Goal: Information Seeking & Learning: Understand process/instructions

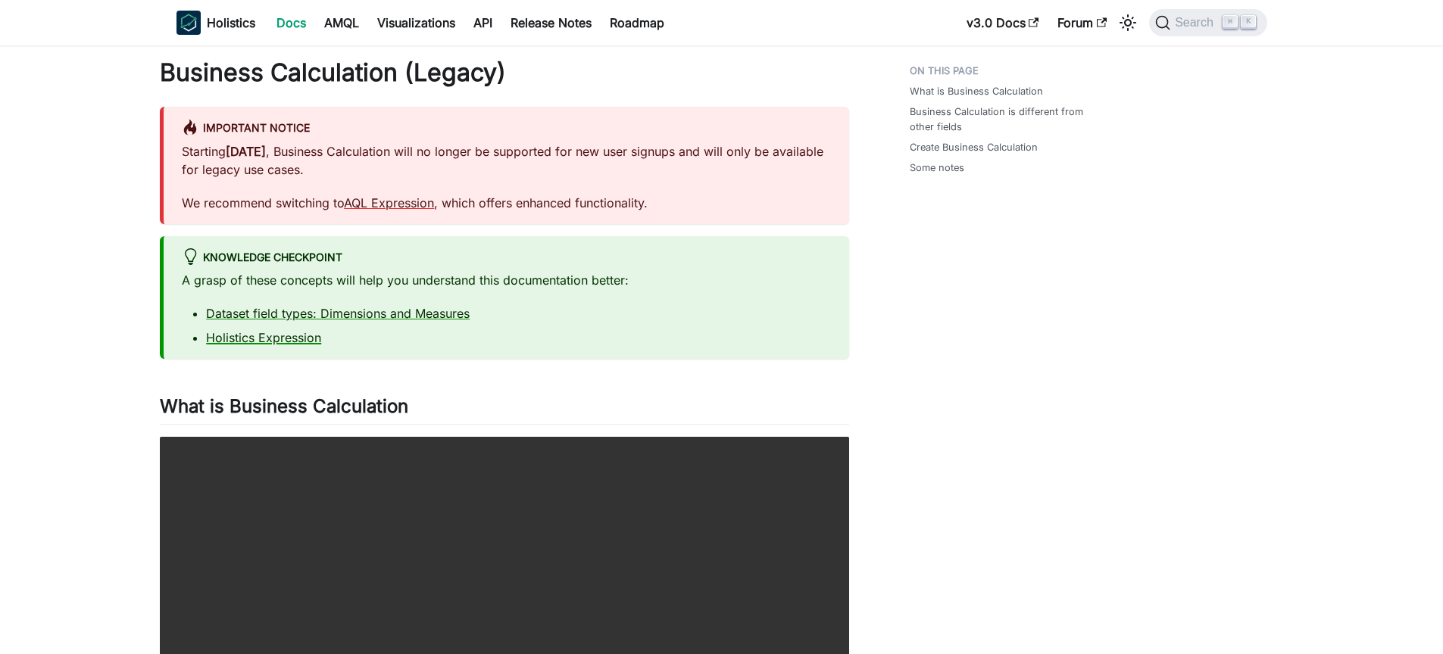
click at [307, 339] on link "Holistics Expression" at bounding box center [263, 337] width 115 height 15
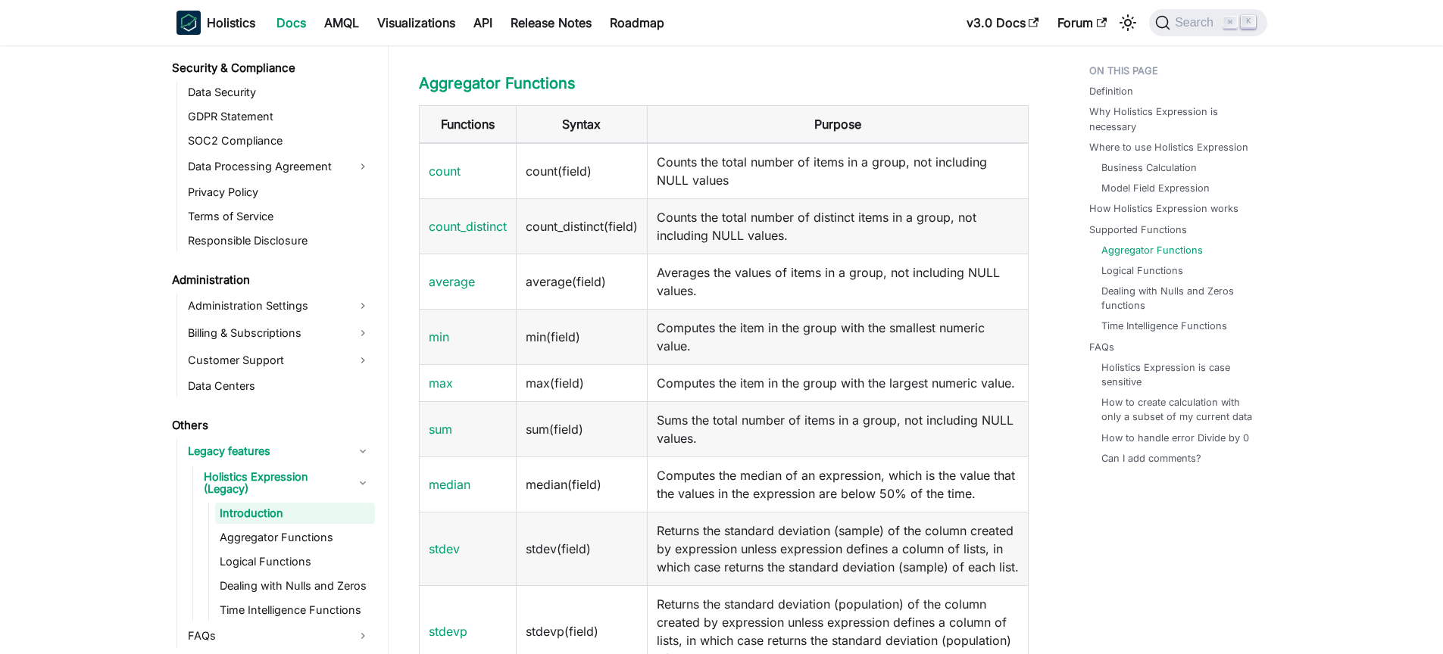
scroll to position [2667, 0]
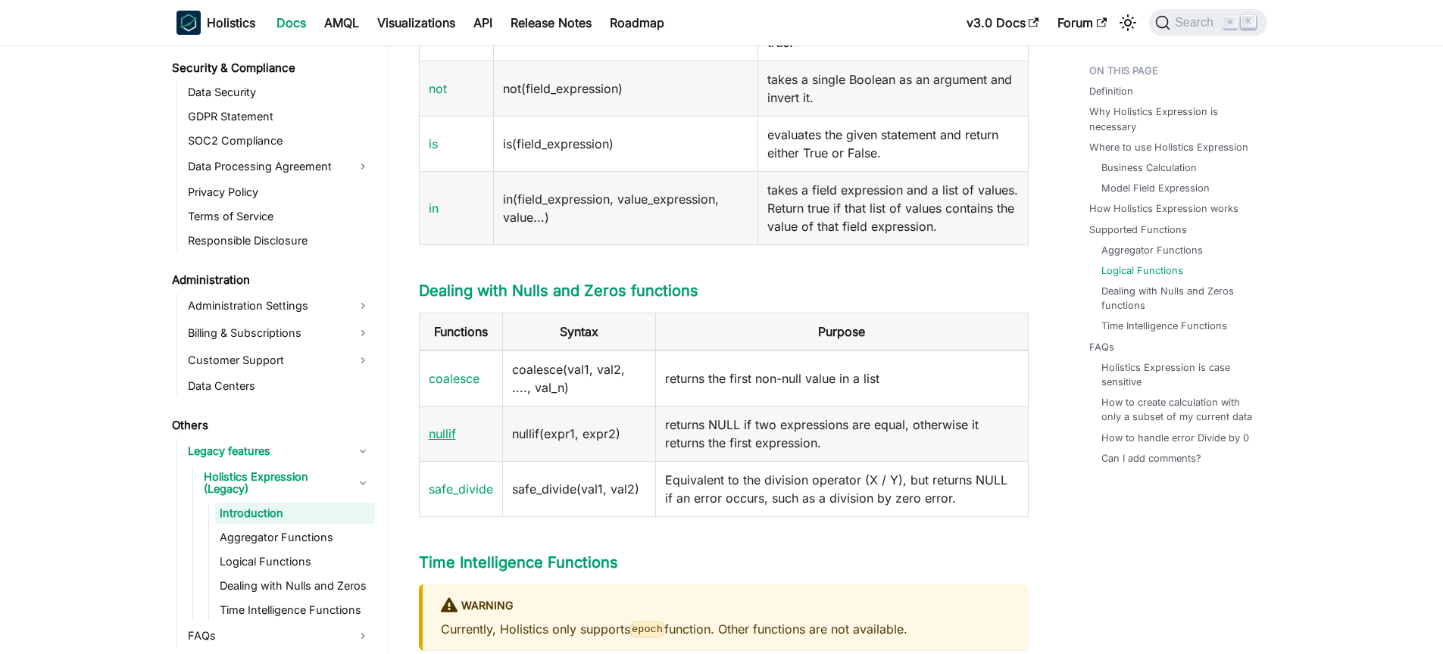
click at [430, 442] on link "nullif" at bounding box center [442, 433] width 27 height 15
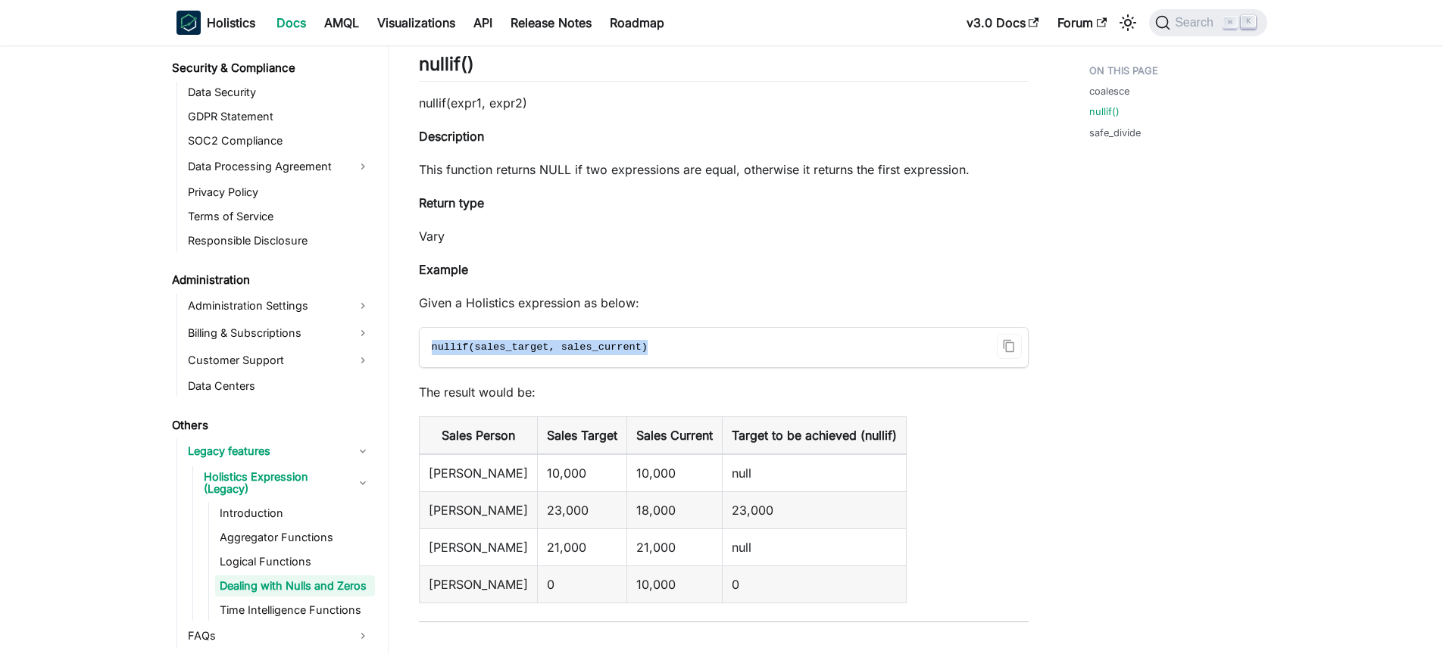
drag, startPoint x: 678, startPoint y: 350, endPoint x: 433, endPoint y: 348, distance: 245.4
click at [433, 348] on code "nullif(sales_target, sales_current)" at bounding box center [723, 347] width 606 height 39
copy span "nullif(sales_target, sales_current)"
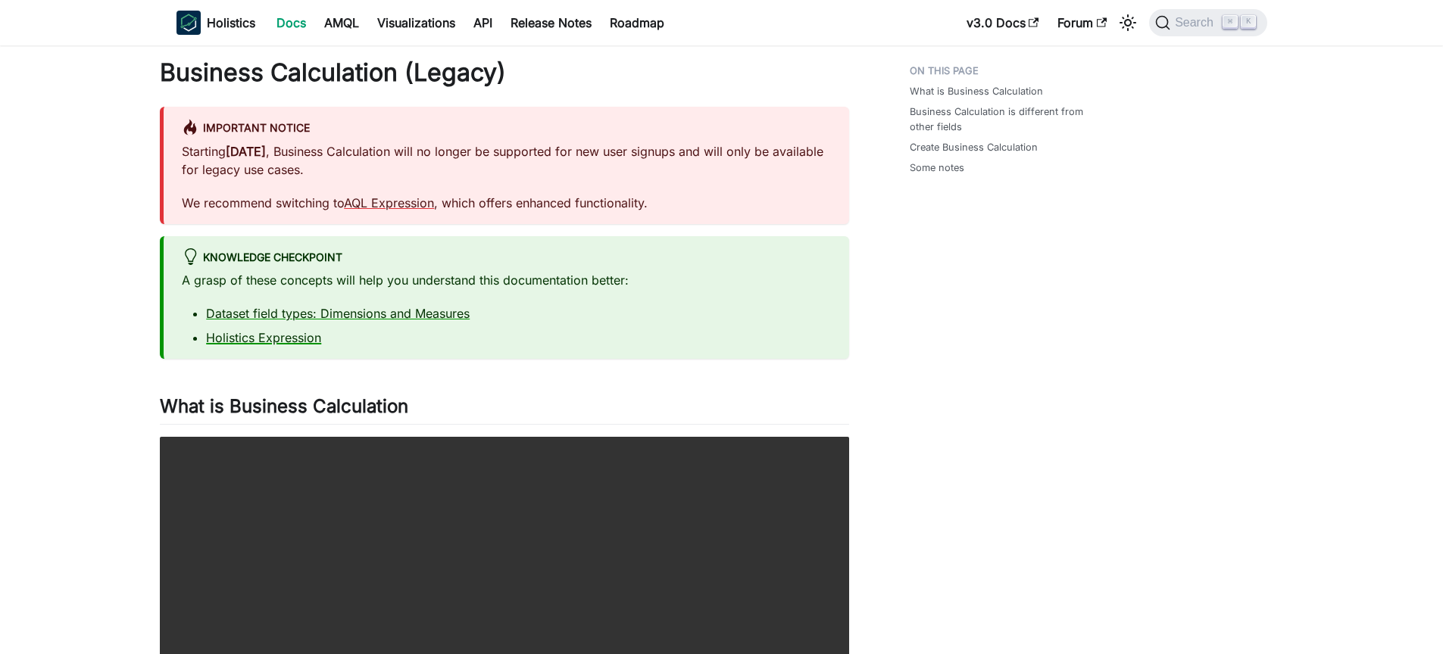
click at [225, 345] on link "Holistics Expression" at bounding box center [263, 337] width 115 height 15
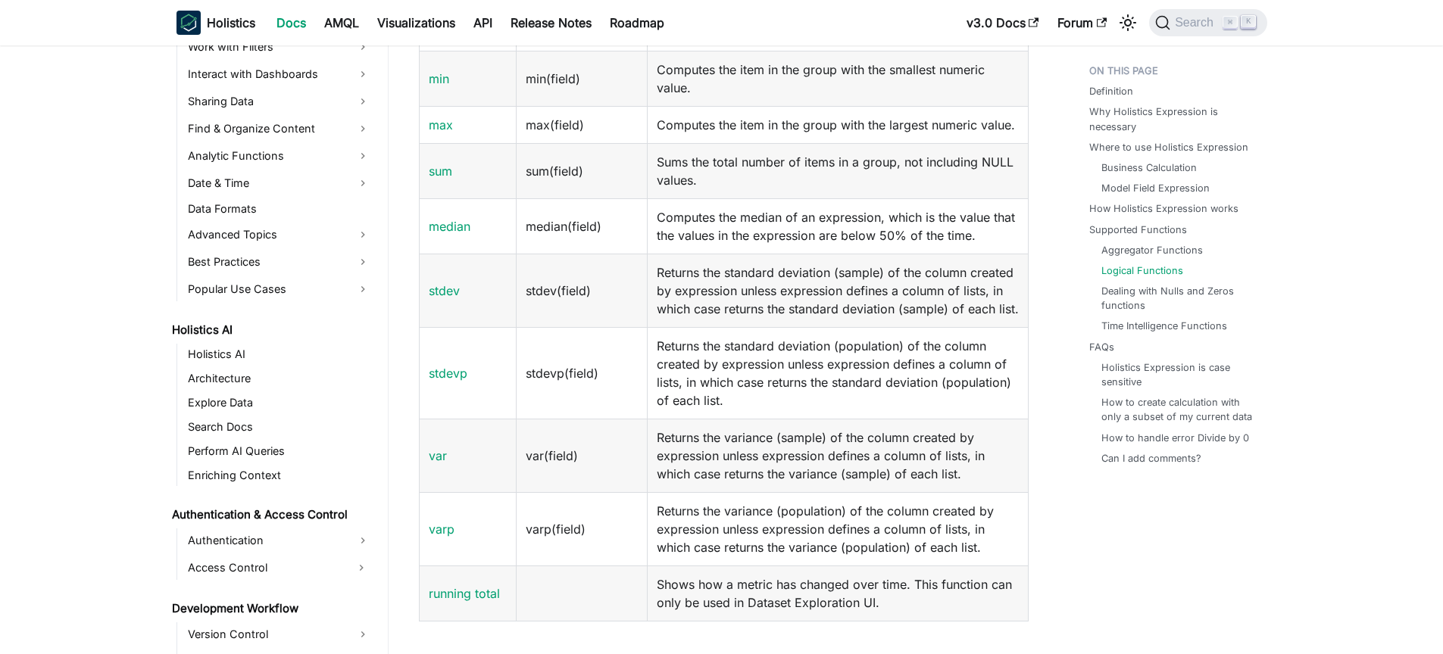
scroll to position [2244, 0]
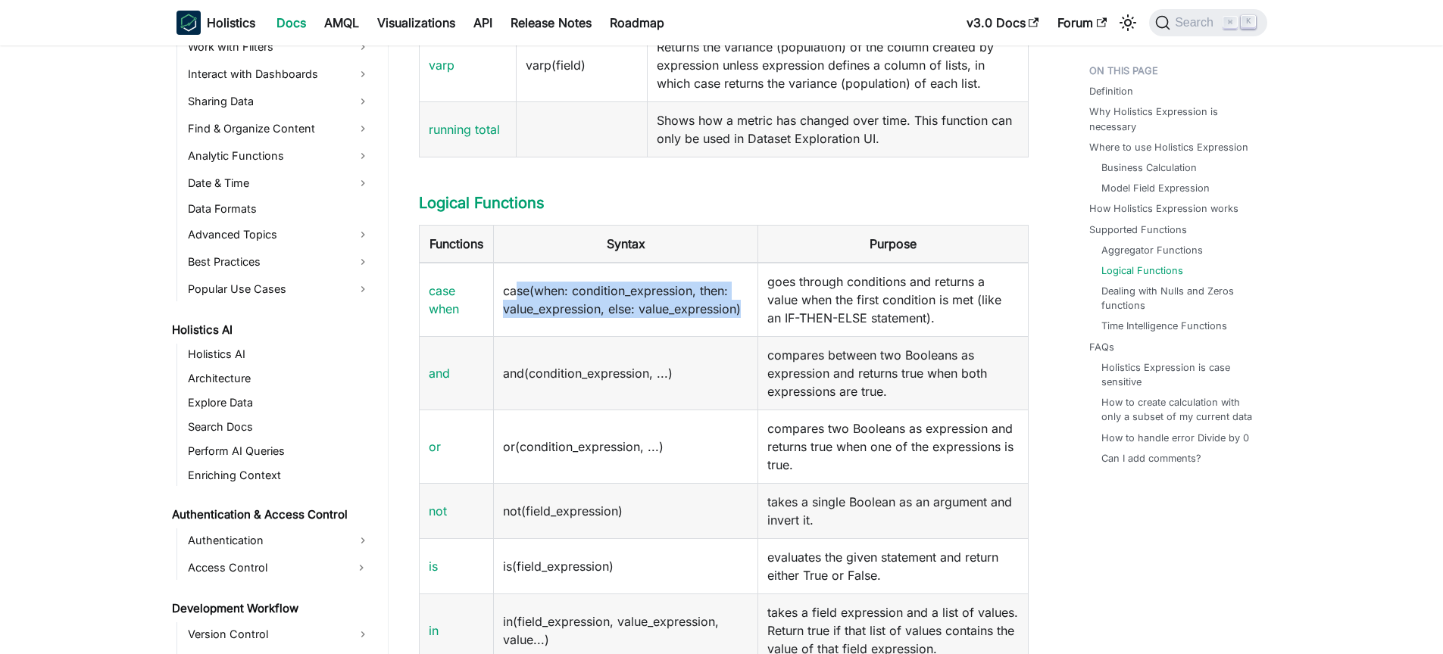
drag, startPoint x: 742, startPoint y: 347, endPoint x: 514, endPoint y: 332, distance: 228.5
click at [516, 330] on td "case(when: condition_expression, then: value_expression, else: value_expression)" at bounding box center [626, 300] width 264 height 74
click at [443, 317] on link "case when" at bounding box center [444, 299] width 30 height 33
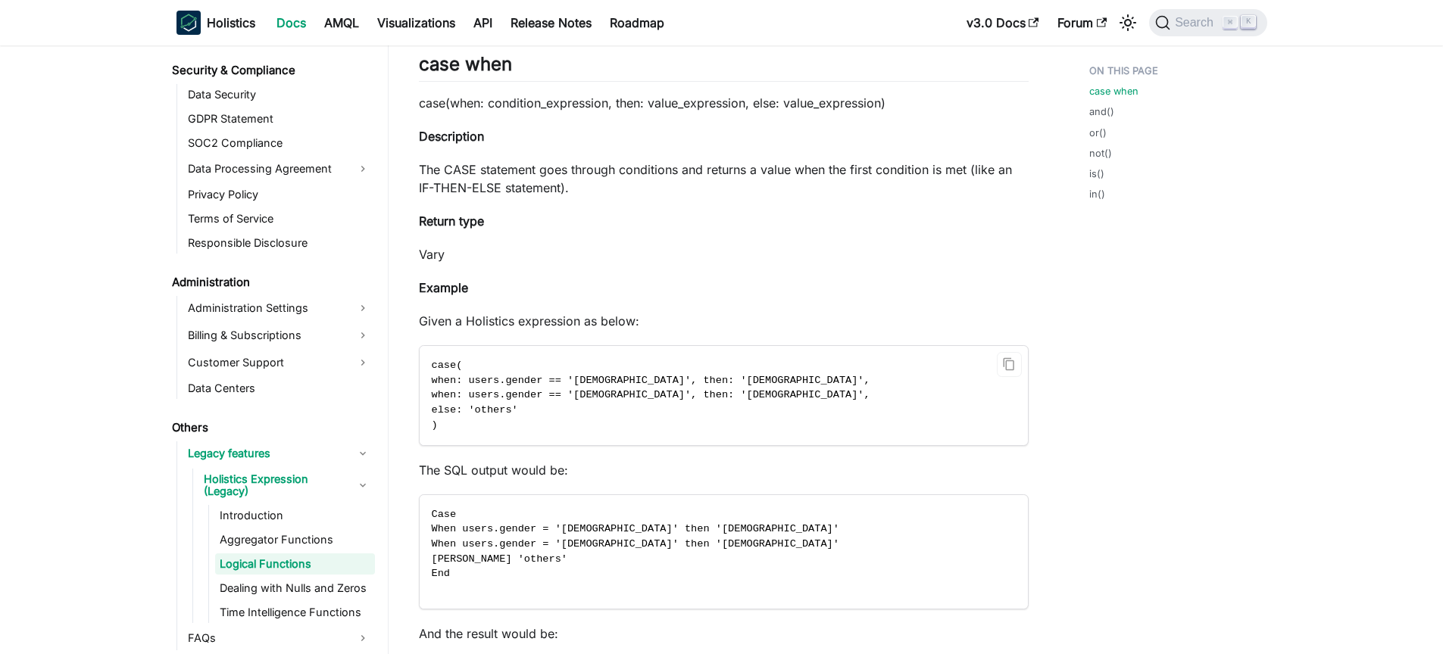
scroll to position [1712, 0]
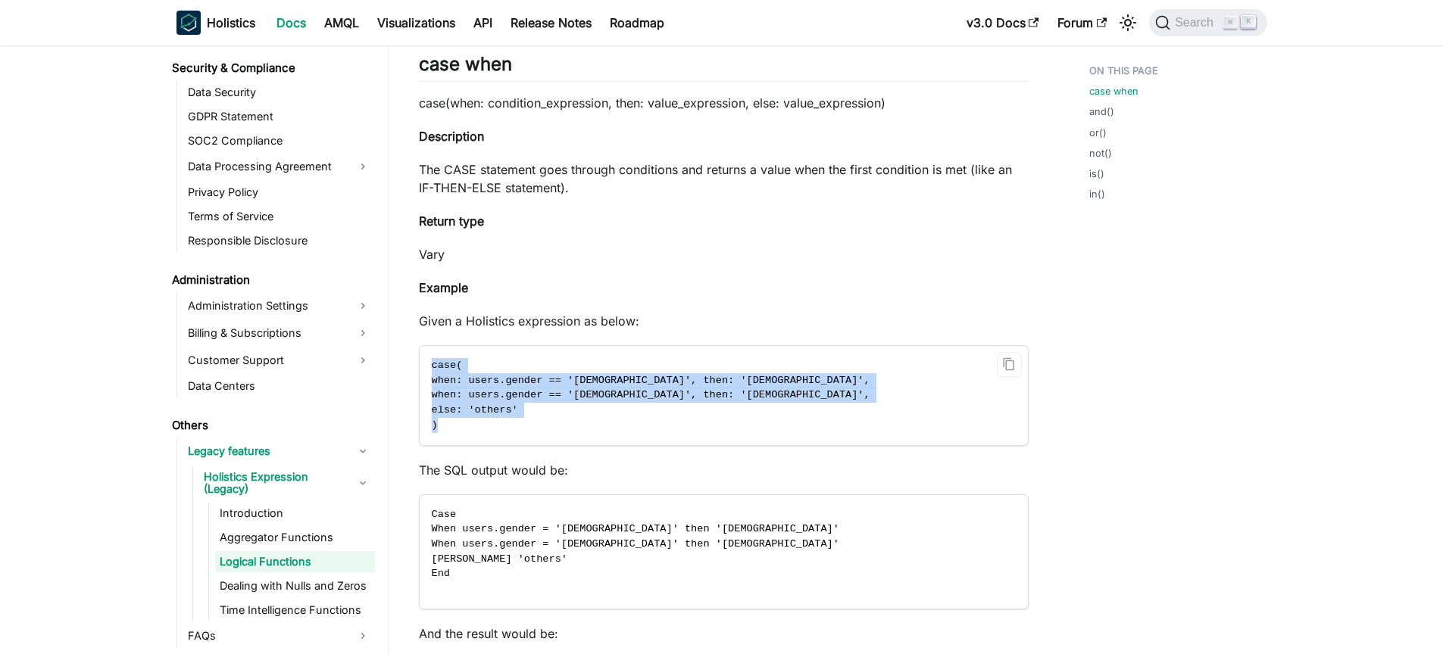
drag, startPoint x: 470, startPoint y: 421, endPoint x: 418, endPoint y: 353, distance: 85.4
click at [423, 348] on code "case( when: users.gender == '[DEMOGRAPHIC_DATA]', then: '[DEMOGRAPHIC_DATA]', w…" at bounding box center [723, 395] width 606 height 99
copy code "case( when: users.gender == '[DEMOGRAPHIC_DATA]', then: '[DEMOGRAPHIC_DATA]', w…"
